Goal: Communication & Community: Answer question/provide support

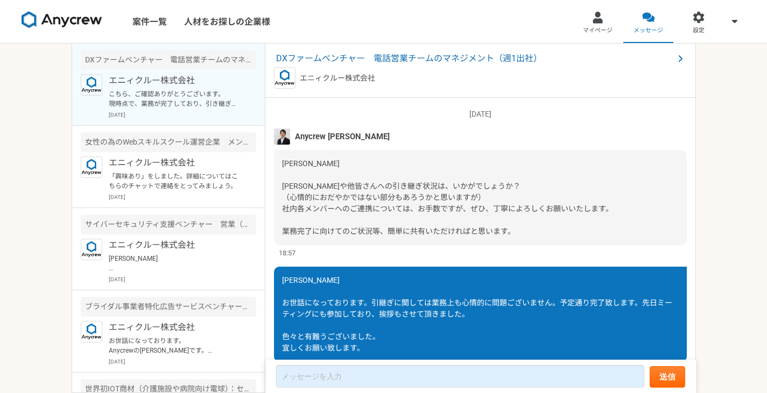
scroll to position [1135, 0]
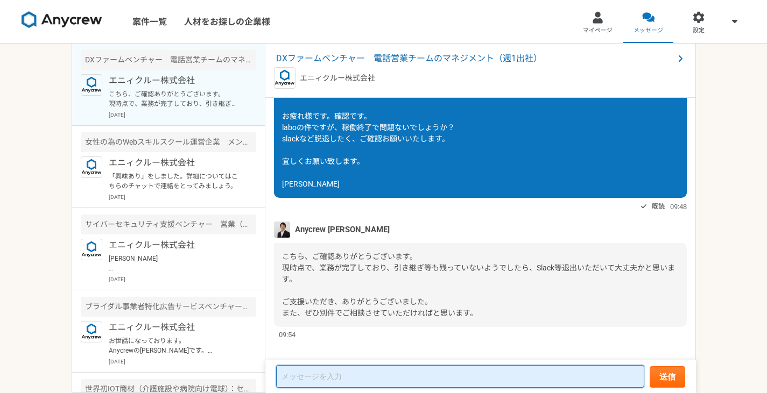
click at [416, 371] on textarea at bounding box center [460, 377] width 368 height 23
type textarea "承知致しました。ありがとうございます。"
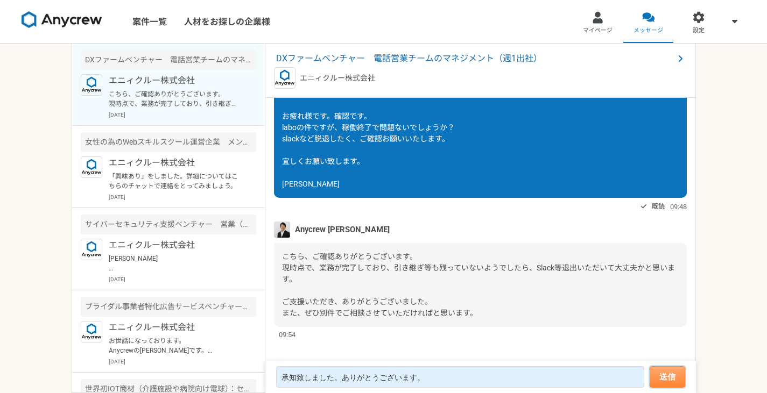
click at [662, 382] on button "送信" at bounding box center [668, 378] width 36 height 22
